Goal: Transaction & Acquisition: Download file/media

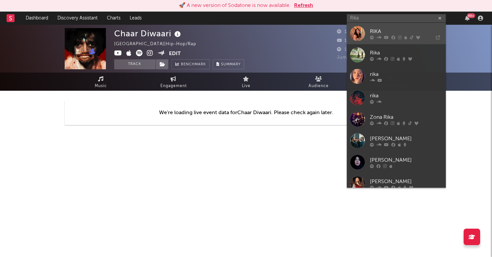
type input "Rika"
click at [400, 30] on div "RIKA" at bounding box center [406, 31] width 73 height 8
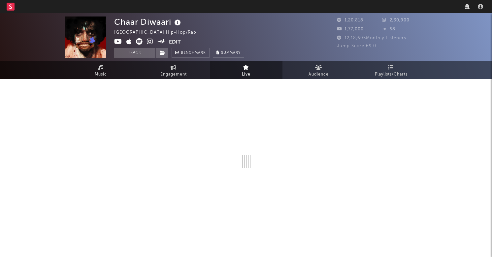
select select "recorded_music"
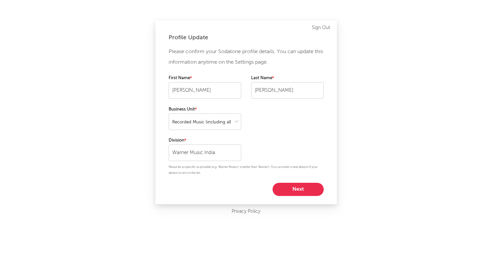
click at [305, 187] on button "Next" at bounding box center [298, 189] width 51 height 13
select select "manager"
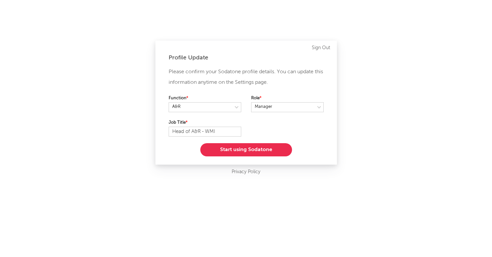
click at [260, 152] on button "Start using Sodatone" at bounding box center [246, 149] width 92 height 13
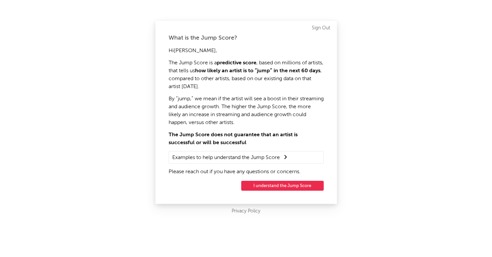
click at [278, 189] on button "I understand the Jump Score" at bounding box center [282, 186] width 83 height 10
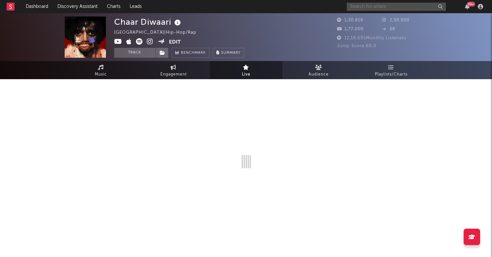
click at [395, 6] on input "text" at bounding box center [396, 7] width 99 height 8
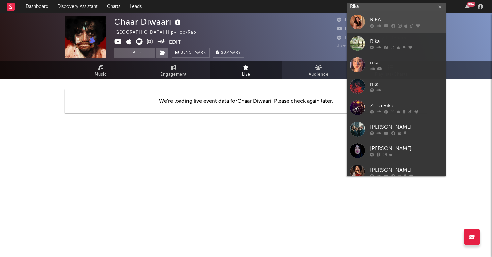
type input "Rika"
click at [376, 18] on div "RIKA" at bounding box center [406, 20] width 73 height 8
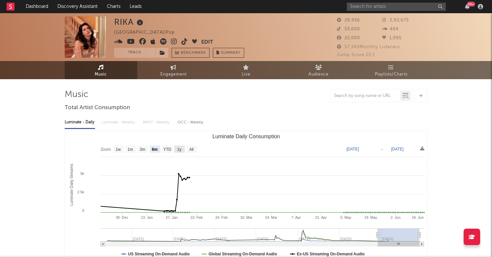
click at [180, 147] on text "1y" at bounding box center [179, 149] width 4 height 5
select select "1y"
type input "[DATE]"
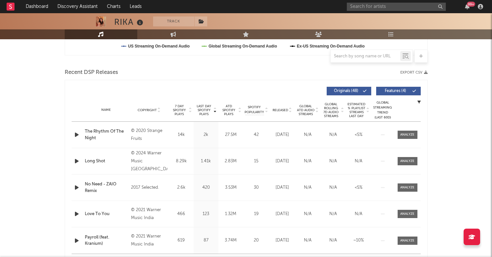
scroll to position [194, 0]
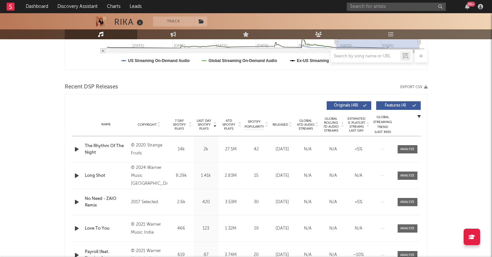
click at [412, 87] on button "Export CSV" at bounding box center [414, 87] width 27 height 4
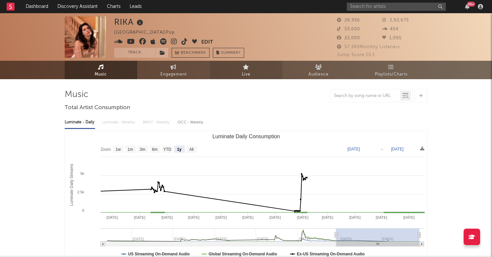
scroll to position [0, 0]
